Goal: Find contact information: Find contact information

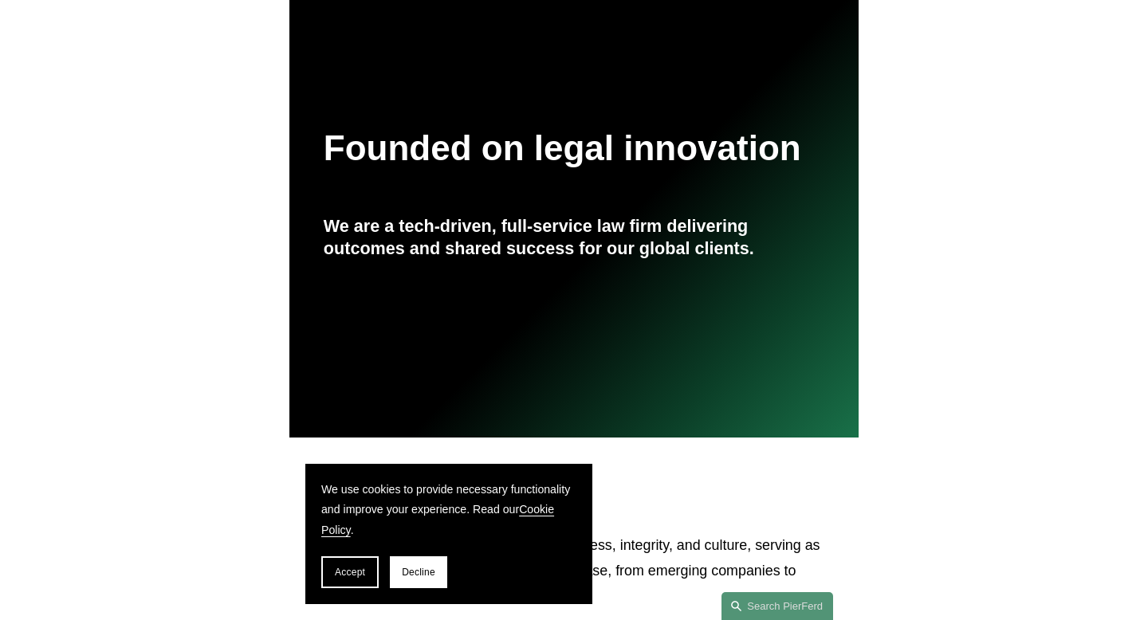
scroll to position [358, 0]
